Goal: Find specific page/section: Find specific page/section

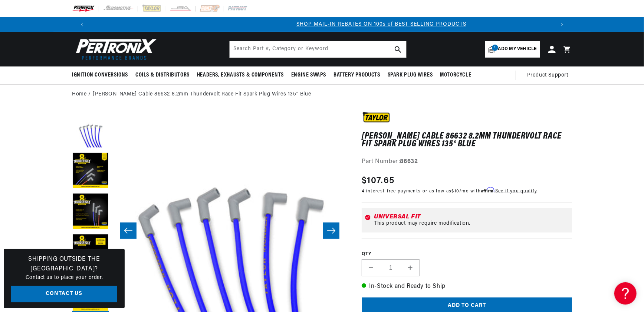
scroll to position [0, 464]
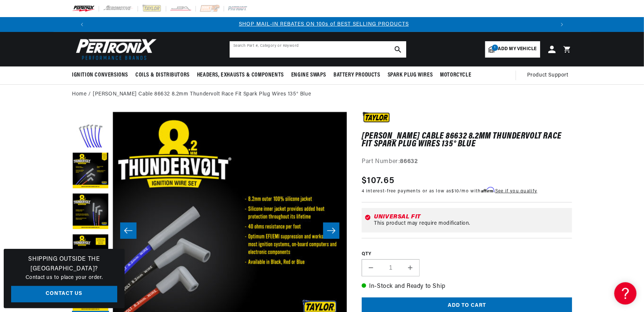
click at [238, 45] on input "text" at bounding box center [318, 49] width 177 height 16
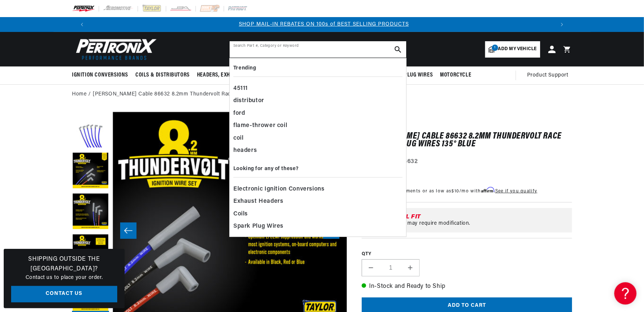
paste input "91381a"
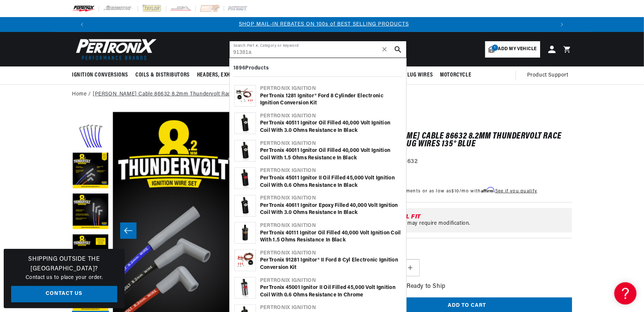
type input "91381a"
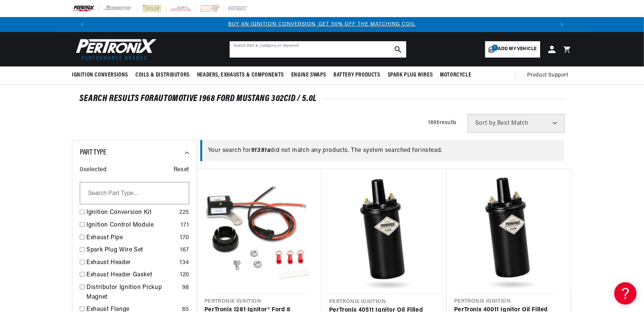
click at [243, 46] on input "text" at bounding box center [318, 49] width 177 height 16
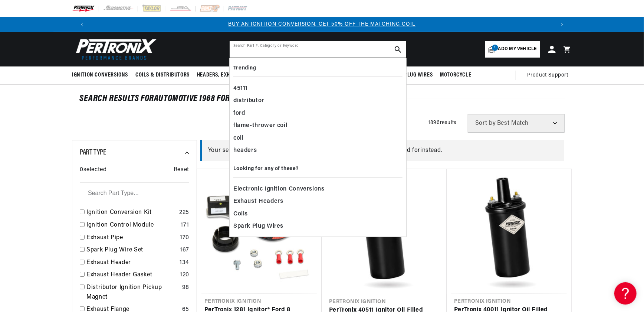
paste input "91381a"
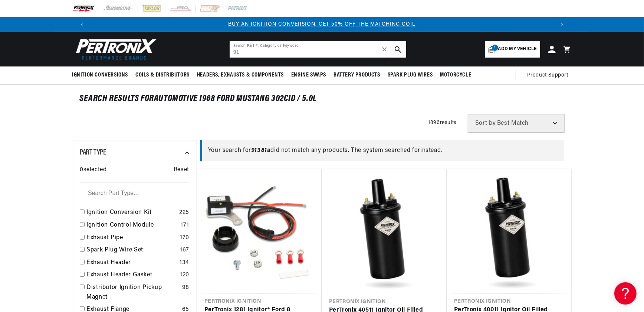
type input "9"
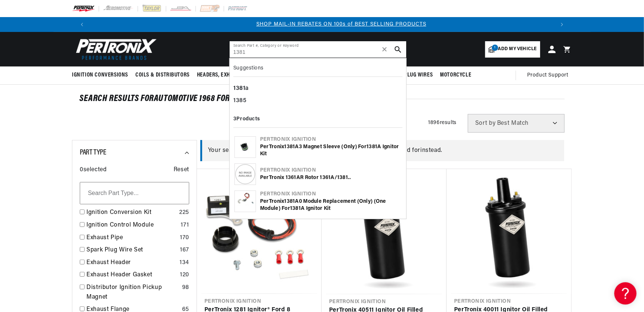
scroll to position [0, 464]
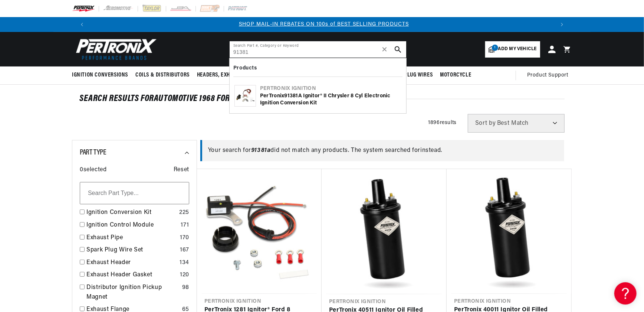
type input "91381"
click at [242, 100] on img at bounding box center [245, 95] width 21 height 21
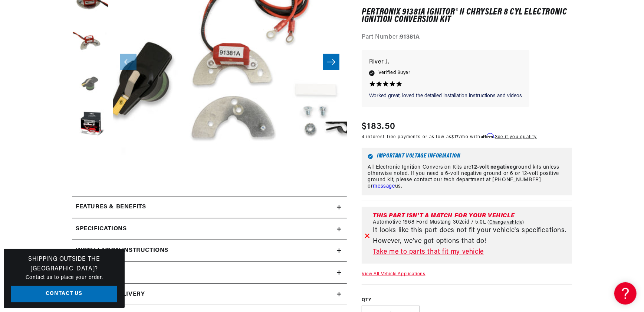
click at [89, 80] on button "Load image 4 in gallery view" at bounding box center [90, 84] width 37 height 37
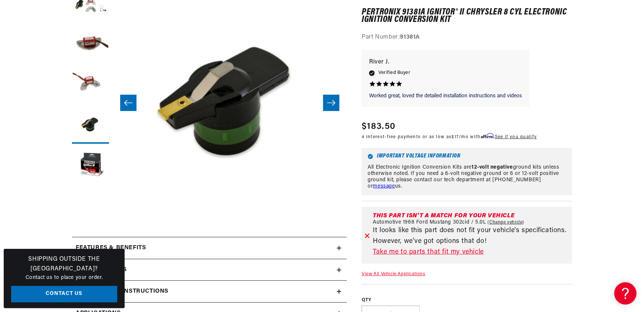
scroll to position [67, 0]
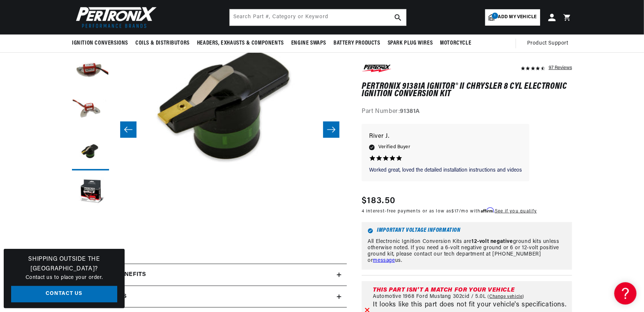
scroll to position [0, 927]
click at [256, 20] on input "text" at bounding box center [318, 17] width 177 height 16
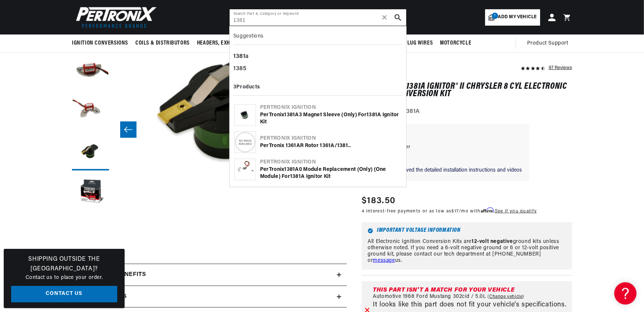
scroll to position [0, 0]
type input "1381"
click at [291, 146] on div "PerTronix 1361AR Rotor 1361A/ 1381 .." at bounding box center [330, 145] width 141 height 7
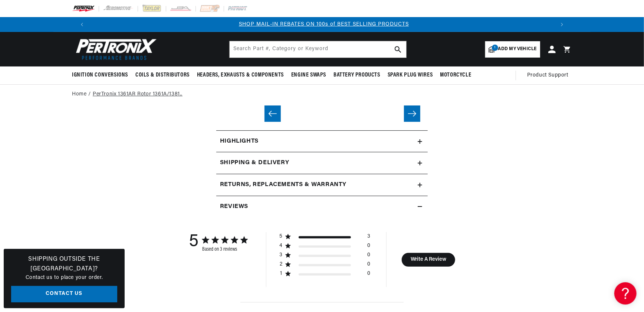
click at [125, 95] on link "PerTronix 1361AR Rotor 1361A/1381.." at bounding box center [138, 94] width 90 height 8
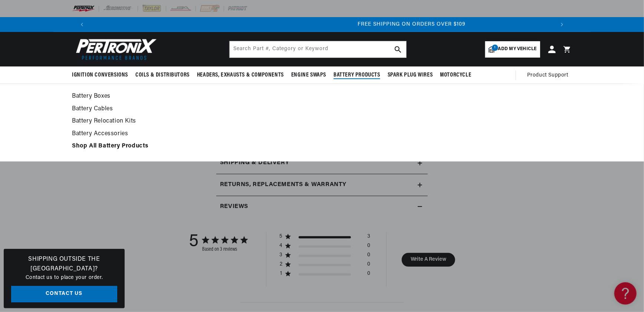
scroll to position [0, 927]
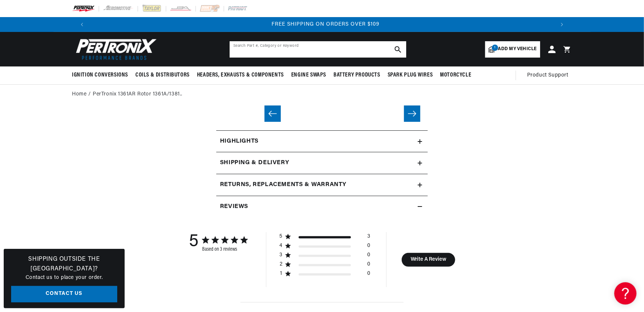
click at [246, 46] on input "text" at bounding box center [318, 49] width 177 height 16
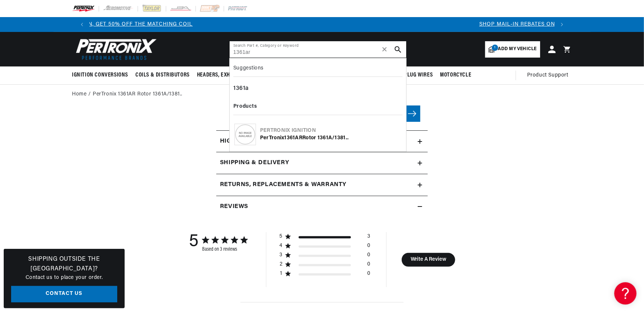
type input "1361ar"
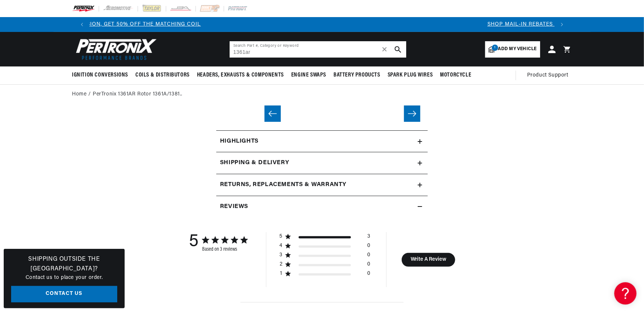
scroll to position [0, 26]
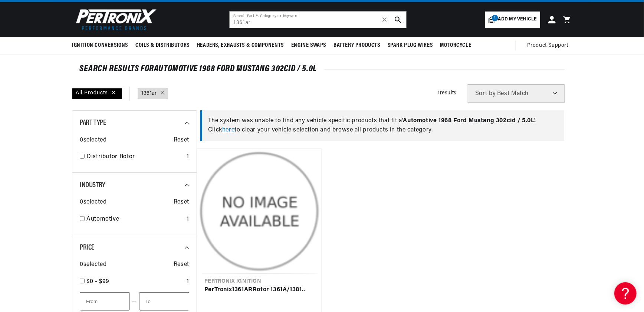
scroll to position [168, 0]
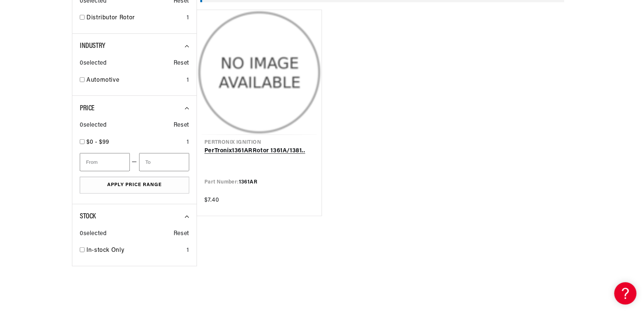
click at [240, 148] on link "PerTronix 1361AR Rotor 1361A/1381.." at bounding box center [259, 151] width 110 height 10
